Goal: Task Accomplishment & Management: Use online tool/utility

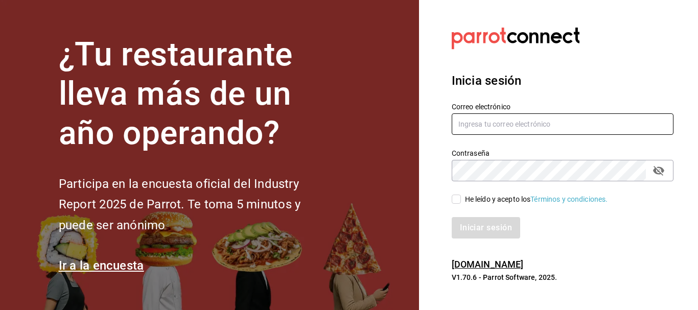
type input "[EMAIL_ADDRESS][PERSON_NAME][DOMAIN_NAME]"
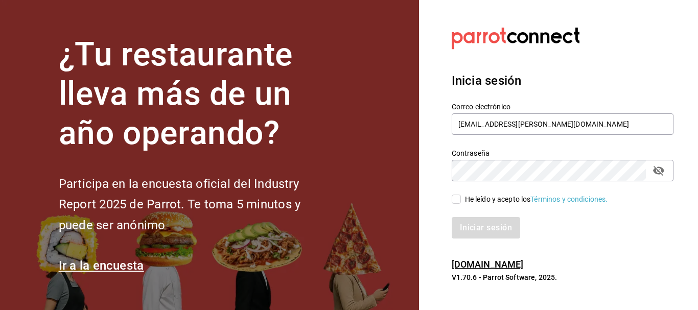
click at [455, 201] on input "He leído y acepto los Términos y condiciones." at bounding box center [456, 199] width 9 height 9
checkbox input "true"
click at [477, 221] on button "Iniciar sesión" at bounding box center [487, 227] width 70 height 21
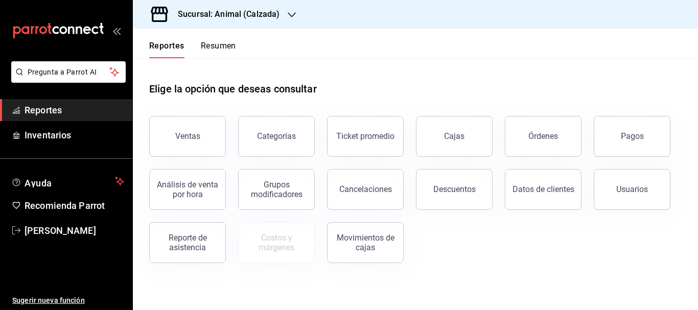
click at [284, 13] on div "Sucursal: Animal (Calzada)" at bounding box center [220, 14] width 159 height 29
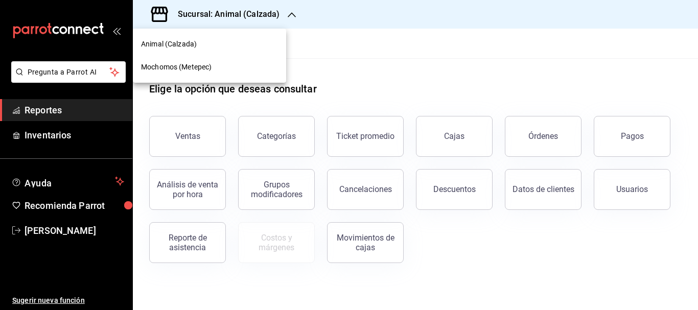
click at [228, 64] on div "Mochomos (Metepec)" at bounding box center [209, 67] width 137 height 11
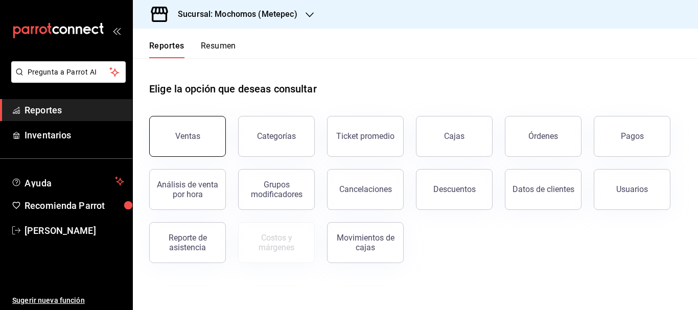
click at [196, 130] on button "Ventas" at bounding box center [187, 136] width 77 height 41
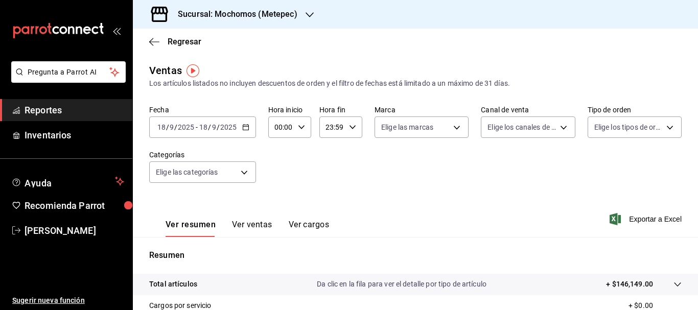
click at [162, 127] on input "18" at bounding box center [161, 127] width 9 height 8
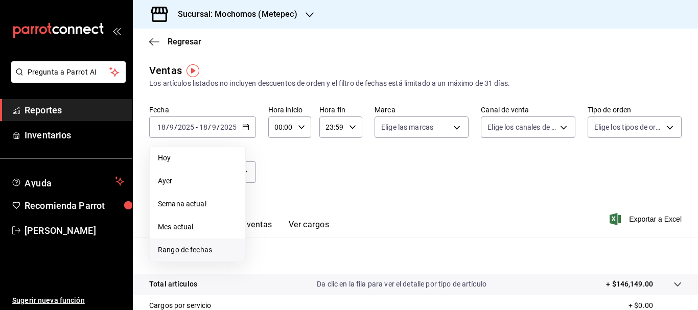
click at [176, 251] on span "Rango de fechas" at bounding box center [197, 250] width 79 height 11
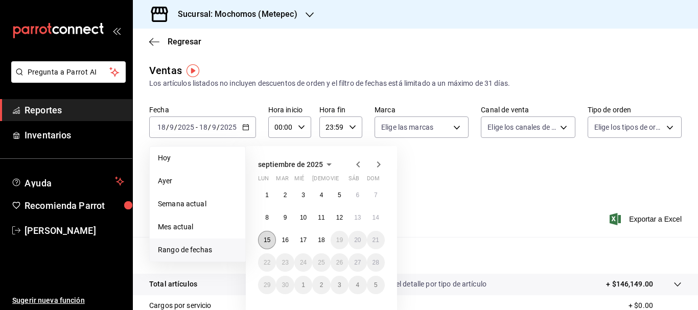
click at [266, 246] on button "15" at bounding box center [267, 240] width 18 height 18
click at [326, 241] on button "18" at bounding box center [321, 240] width 18 height 18
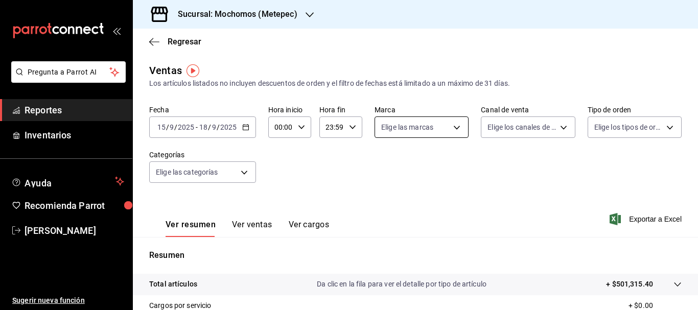
click at [413, 128] on body "Pregunta a Parrot AI Reportes Inventarios Ayuda Recomienda Parrot [PERSON_NAME]…" at bounding box center [349, 155] width 698 height 310
click at [386, 167] on input "checkbox" at bounding box center [383, 167] width 9 height 9
checkbox input "true"
type input "2365f74e-aa6b-4392-bdf2-72765591bddf"
checkbox input "true"
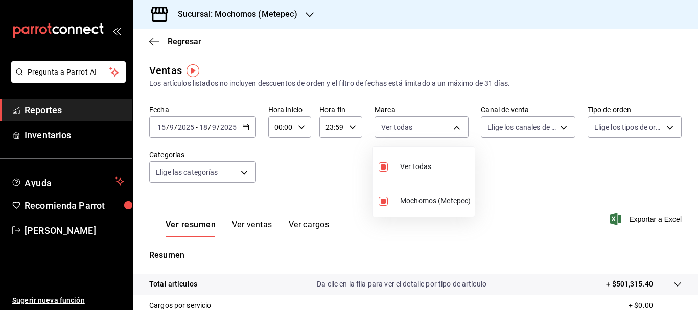
click at [558, 131] on div at bounding box center [349, 155] width 698 height 310
click at [558, 131] on body "Pregunta a Parrot AI Reportes Inventarios Ayuda Recomienda Parrot [PERSON_NAME]…" at bounding box center [349, 155] width 698 height 310
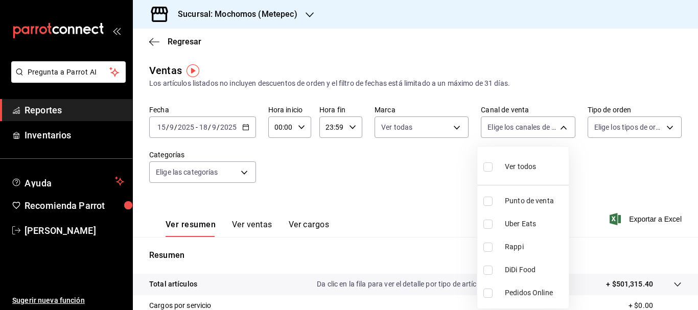
click at [485, 167] on input "checkbox" at bounding box center [488, 167] width 9 height 9
checkbox input "true"
type input "PARROT,UBER_EATS,RAPPI,DIDI_FOOD,ONLINE"
checkbox input "true"
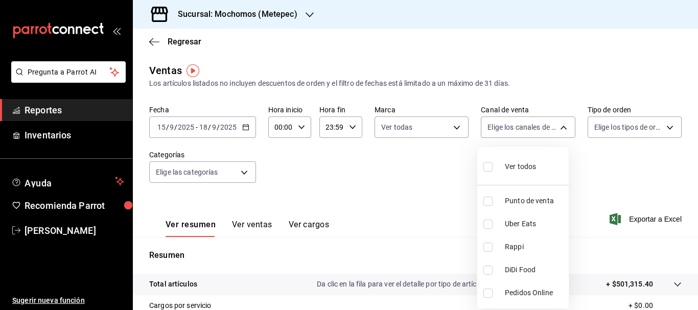
checkbox input "true"
click at [610, 126] on div at bounding box center [349, 155] width 698 height 310
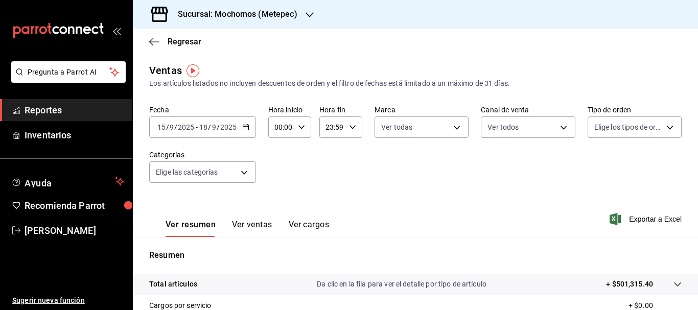
click at [610, 126] on body "Pregunta a Parrot AI Reportes Inventarios Ayuda Recomienda Parrot [PERSON_NAME]…" at bounding box center [349, 155] width 698 height 310
click at [592, 169] on input "checkbox" at bounding box center [593, 167] width 9 height 9
checkbox input "true"
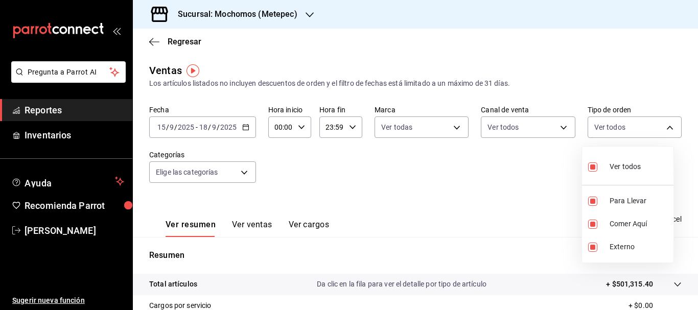
type input "3a236ed8-2e24-47ca-8e59-ead494492482,da8509e8-5fca-4f62-958e-973104937870,EXTER…"
checkbox input "true"
click at [243, 174] on div at bounding box center [349, 155] width 698 height 310
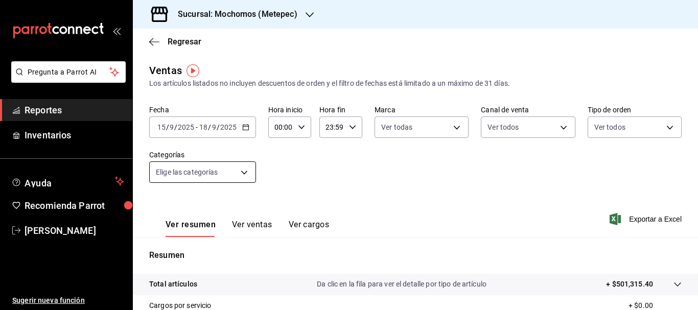
click at [243, 177] on body "Pregunta a Parrot AI Reportes Inventarios Ayuda Recomienda Parrot [PERSON_NAME]…" at bounding box center [349, 155] width 698 height 310
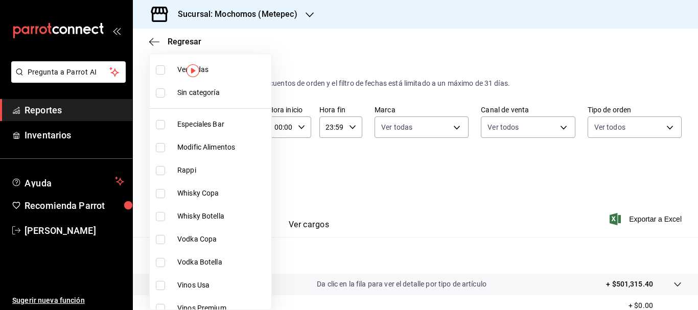
click at [161, 98] on li "Sin categoría" at bounding box center [211, 92] width 122 height 23
checkbox input "true"
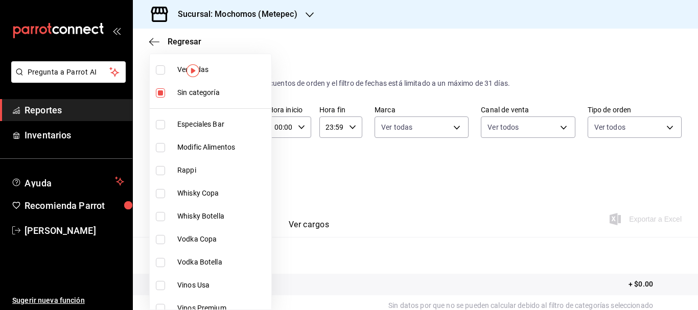
click at [161, 77] on li "Ver todas" at bounding box center [211, 69] width 122 height 23
type input "c9cbc288-c827-488d-81f5-370afefb1912,46081463-7037-4dd2-a9ab-e56ff6a8fa7c,bf958…"
checkbox input "true"
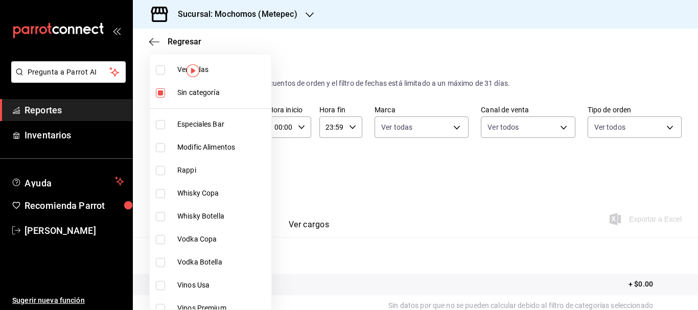
checkbox input "true"
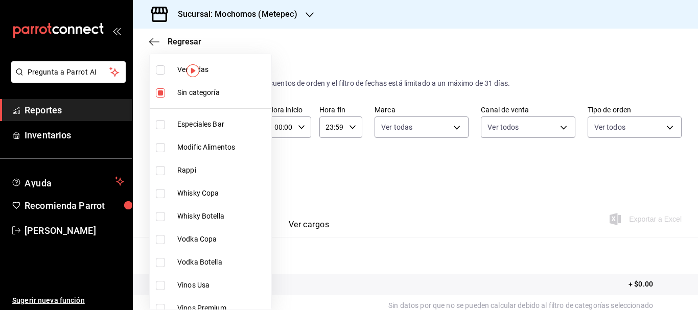
checkbox input "true"
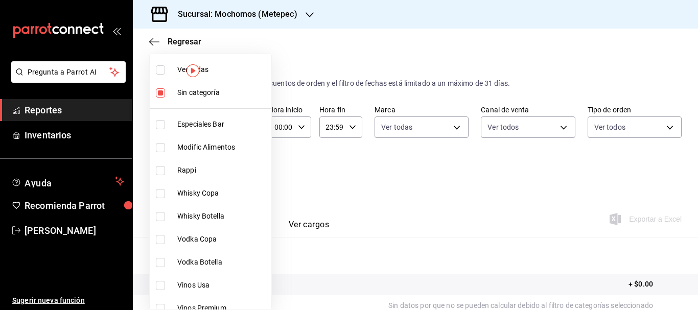
checkbox input "true"
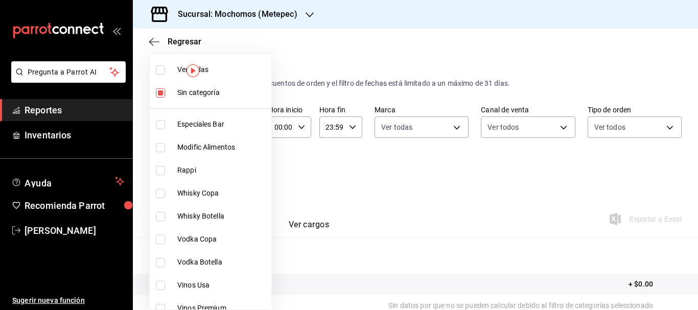
checkbox input "true"
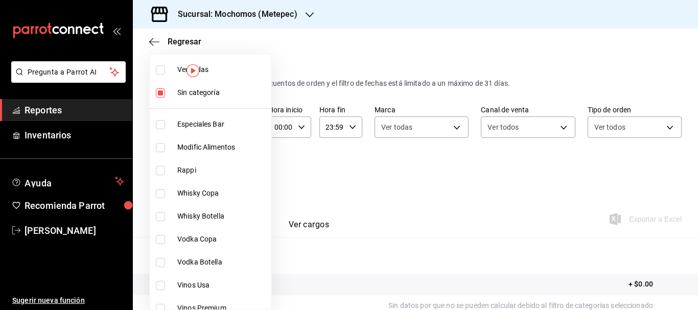
checkbox input "true"
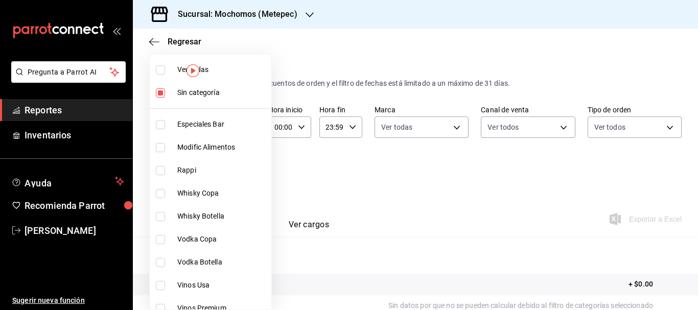
checkbox input "true"
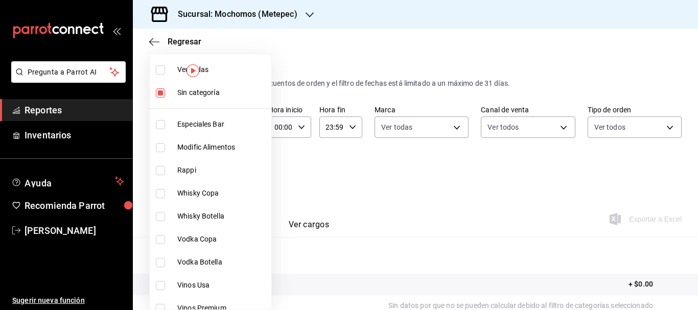
checkbox input "true"
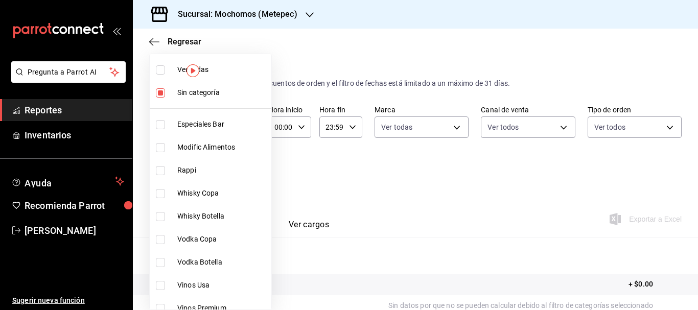
checkbox input "true"
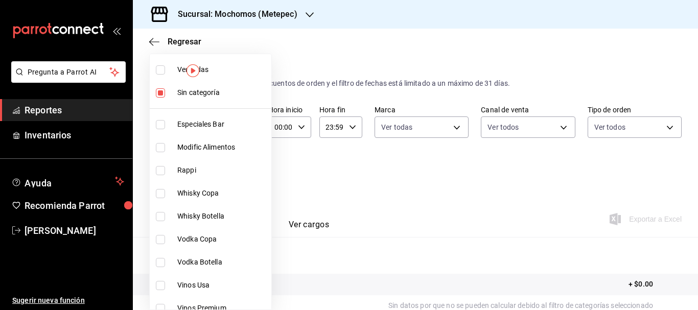
checkbox input "true"
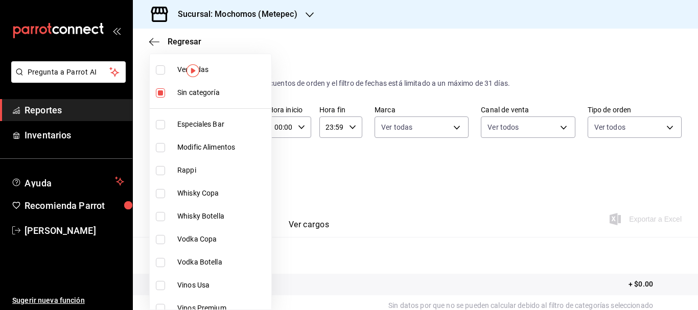
checkbox input "true"
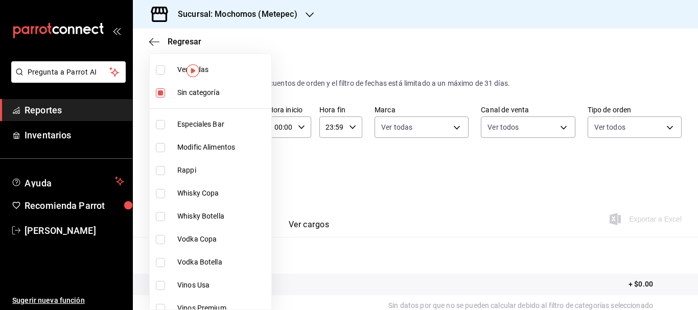
checkbox input "true"
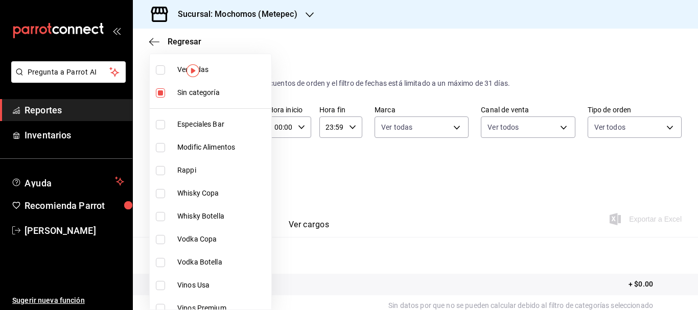
checkbox input "true"
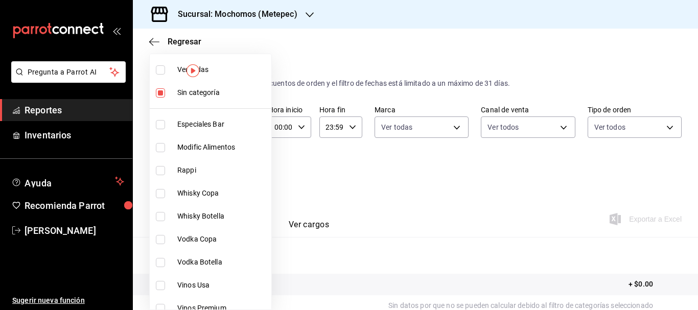
checkbox input "true"
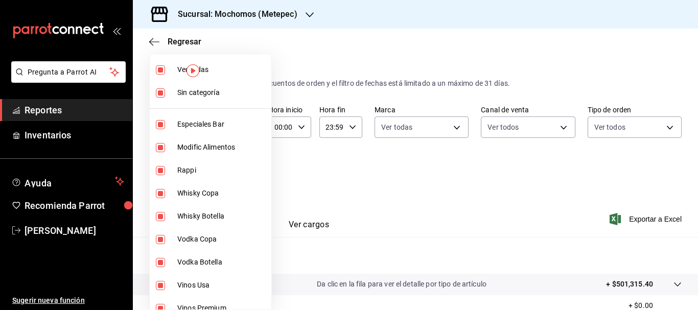
click at [643, 219] on div at bounding box center [349, 155] width 698 height 310
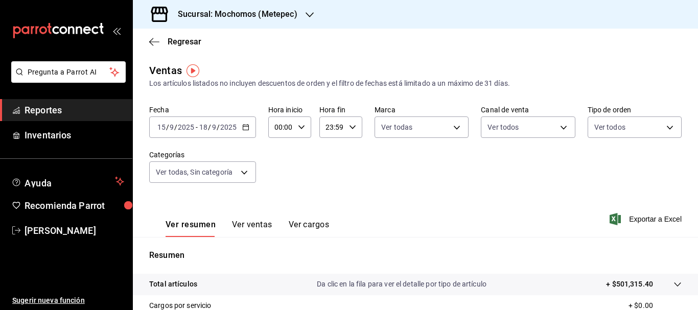
click at [643, 219] on span "Exportar a Excel" at bounding box center [647, 219] width 70 height 12
click at [163, 126] on input "15" at bounding box center [161, 127] width 9 height 8
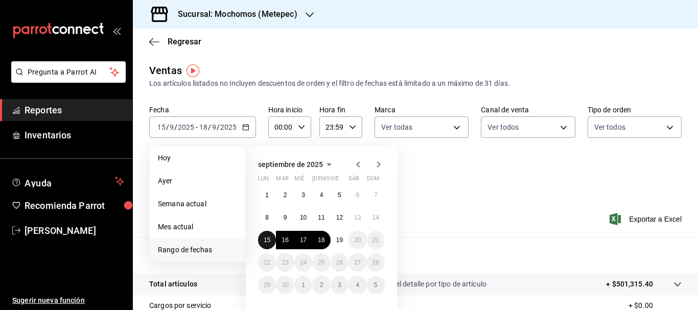
click at [271, 241] on button "15" at bounding box center [267, 240] width 18 height 18
click at [339, 239] on abbr "19" at bounding box center [339, 240] width 7 height 7
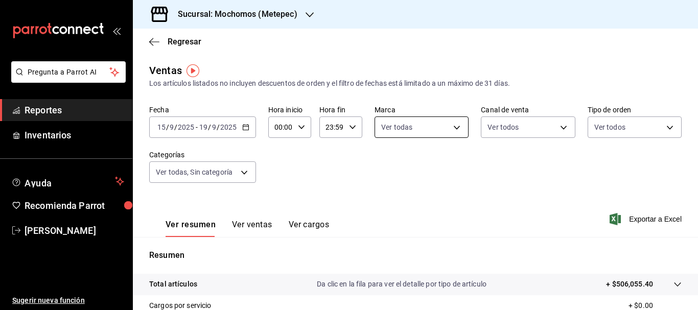
click at [434, 126] on body "Pregunta a Parrot AI Reportes Inventarios Ayuda Recomienda Parrot [PERSON_NAME]…" at bounding box center [349, 155] width 698 height 310
click at [523, 136] on div at bounding box center [349, 155] width 698 height 310
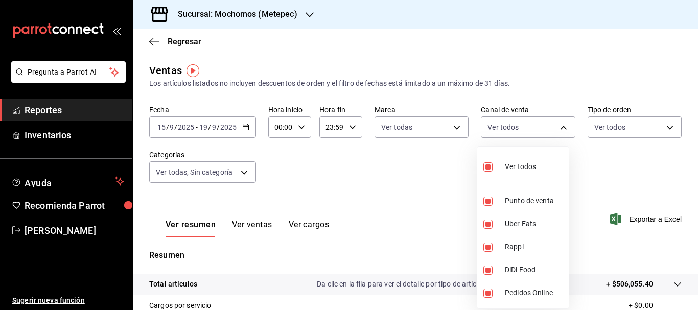
click at [523, 136] on body "Pregunta a Parrot AI Reportes Inventarios Ayuda Recomienda Parrot [PERSON_NAME]…" at bounding box center [349, 155] width 698 height 310
drag, startPoint x: 598, startPoint y: 125, endPoint x: 597, endPoint y: 130, distance: 5.1
click at [597, 130] on div at bounding box center [349, 155] width 698 height 310
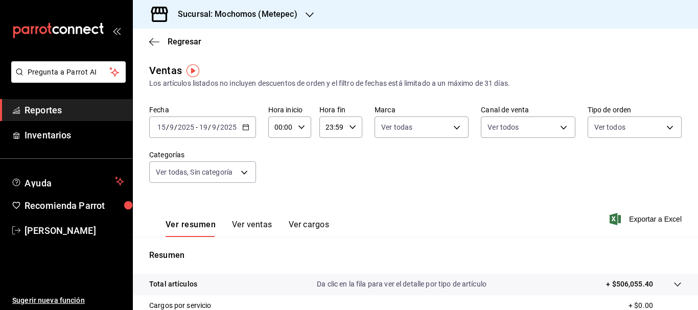
click at [597, 130] on div "Ver todos Punto de venta Uber Eats Rappi DiDi Food Pedidos Online" at bounding box center [349, 155] width 698 height 310
click at [600, 122] on body "Pregunta a Parrot AI Reportes Inventarios Ayuda Recomienda Parrot [PERSON_NAME]…" at bounding box center [349, 155] width 698 height 310
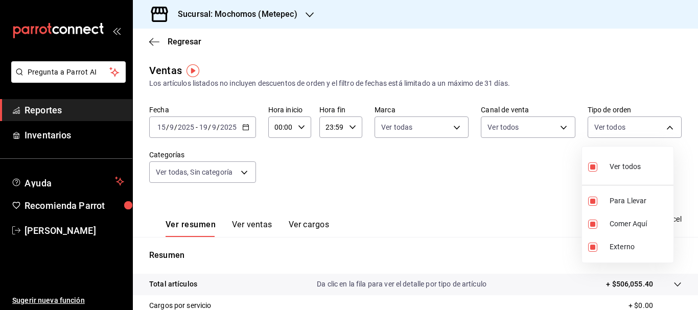
click at [193, 176] on div at bounding box center [349, 155] width 698 height 310
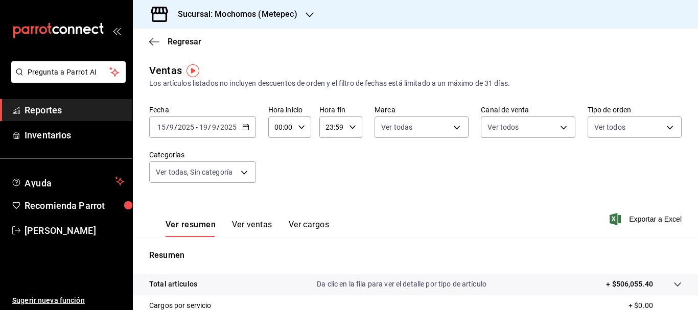
click at [193, 176] on body "Pregunta a Parrot AI Reportes Inventarios Ayuda Recomienda Parrot [PERSON_NAME]…" at bounding box center [349, 155] width 698 height 310
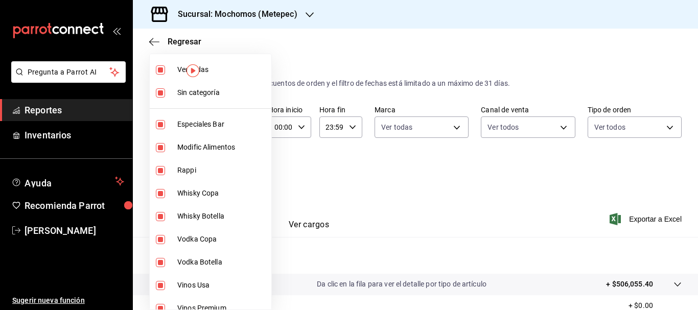
click at [436, 179] on div at bounding box center [349, 155] width 698 height 310
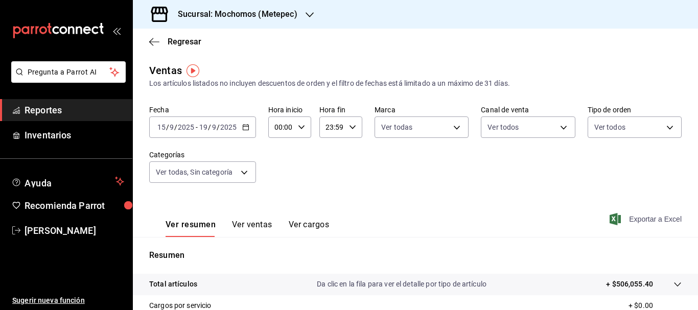
click at [666, 218] on span "Exportar a Excel" at bounding box center [647, 219] width 70 height 12
click at [162, 126] on input "15" at bounding box center [161, 127] width 9 height 8
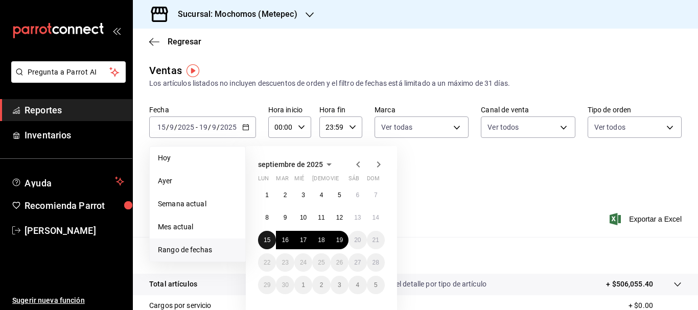
click at [262, 234] on button "15" at bounding box center [267, 240] width 18 height 18
click at [345, 241] on button "19" at bounding box center [340, 240] width 18 height 18
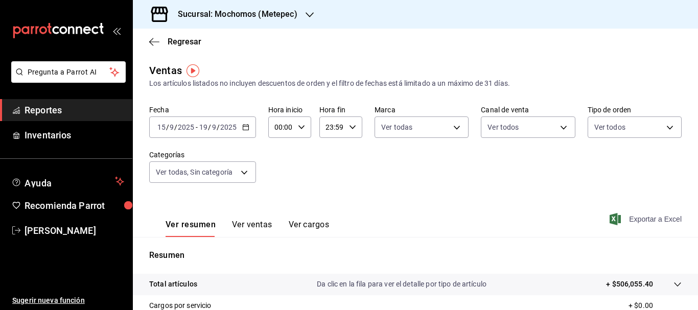
click at [640, 217] on span "Exportar a Excel" at bounding box center [647, 219] width 70 height 12
click at [667, 224] on span "Exportar a Excel" at bounding box center [647, 219] width 70 height 12
click at [662, 222] on span "Exportar a Excel" at bounding box center [647, 219] width 70 height 12
